Goal: Transaction & Acquisition: Download file/media

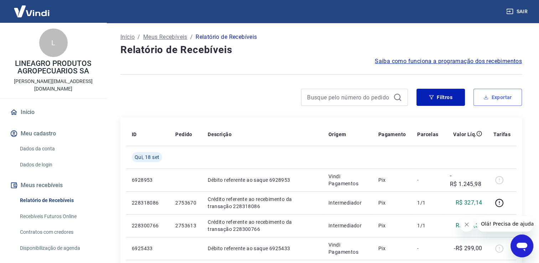
click at [492, 97] on button "Exportar" at bounding box center [497, 97] width 48 height 17
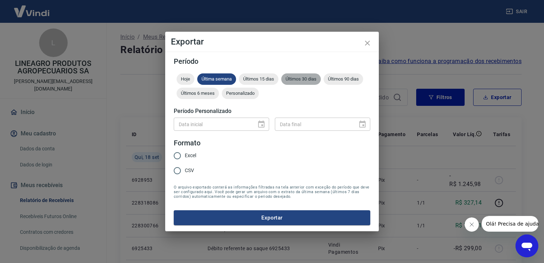
click at [310, 79] on span "Últimos 30 dias" at bounding box center [301, 78] width 40 height 5
click at [182, 170] on input "CSV" at bounding box center [177, 170] width 15 height 15
radio input "true"
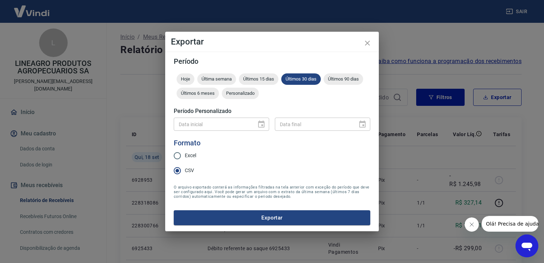
click at [184, 147] on legend "Formato" at bounding box center [187, 143] width 27 height 10
click at [184, 152] on input "Excel" at bounding box center [177, 155] width 15 height 15
radio input "true"
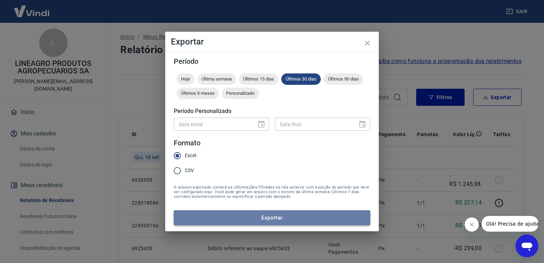
click at [271, 219] on button "Exportar" at bounding box center [272, 217] width 197 height 15
